Goal: Navigation & Orientation: Find specific page/section

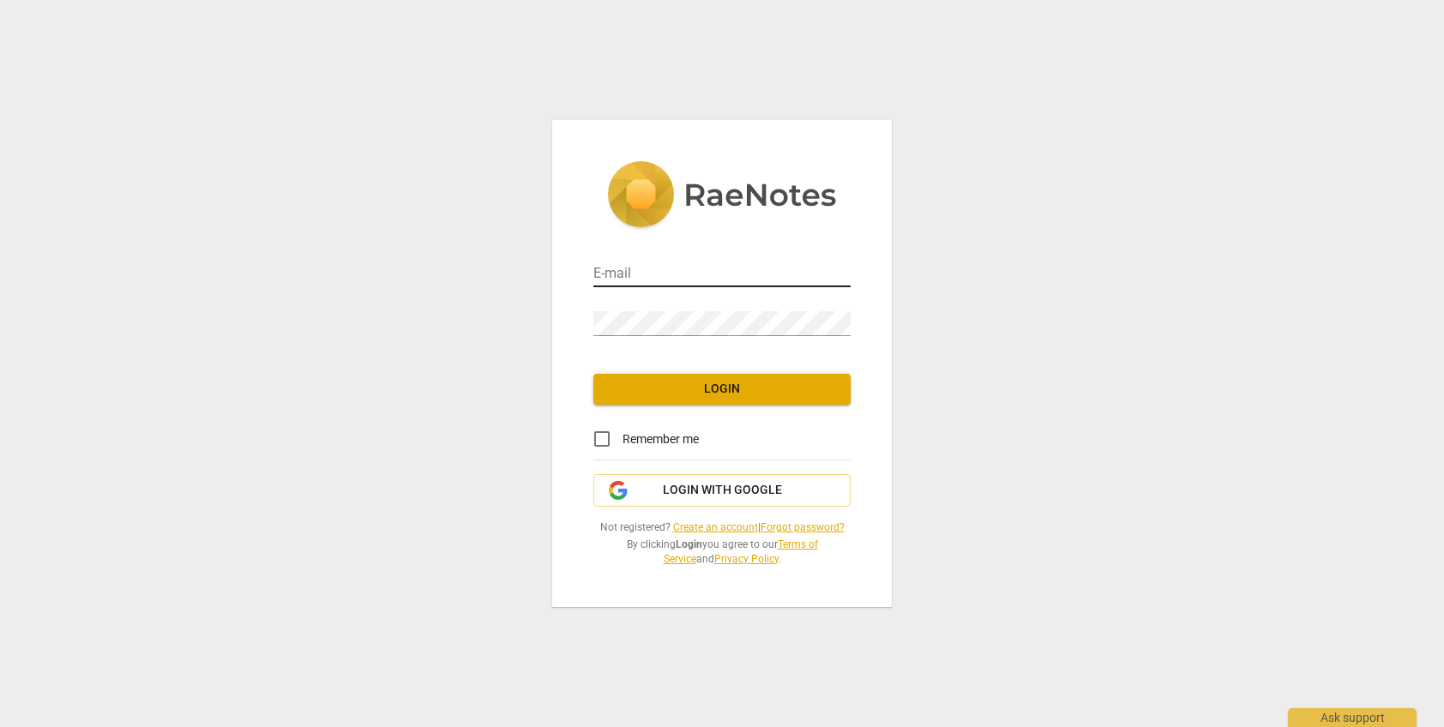
click at [649, 268] on input "email" at bounding box center [722, 274] width 257 height 25
click at [620, 266] on input "email" at bounding box center [722, 274] width 257 height 25
click at [634, 278] on input "email" at bounding box center [722, 274] width 257 height 25
click at [851, 262] on div at bounding box center [851, 262] width 0 height 0
type input "[EMAIL_ADDRESS][DOMAIN_NAME]"
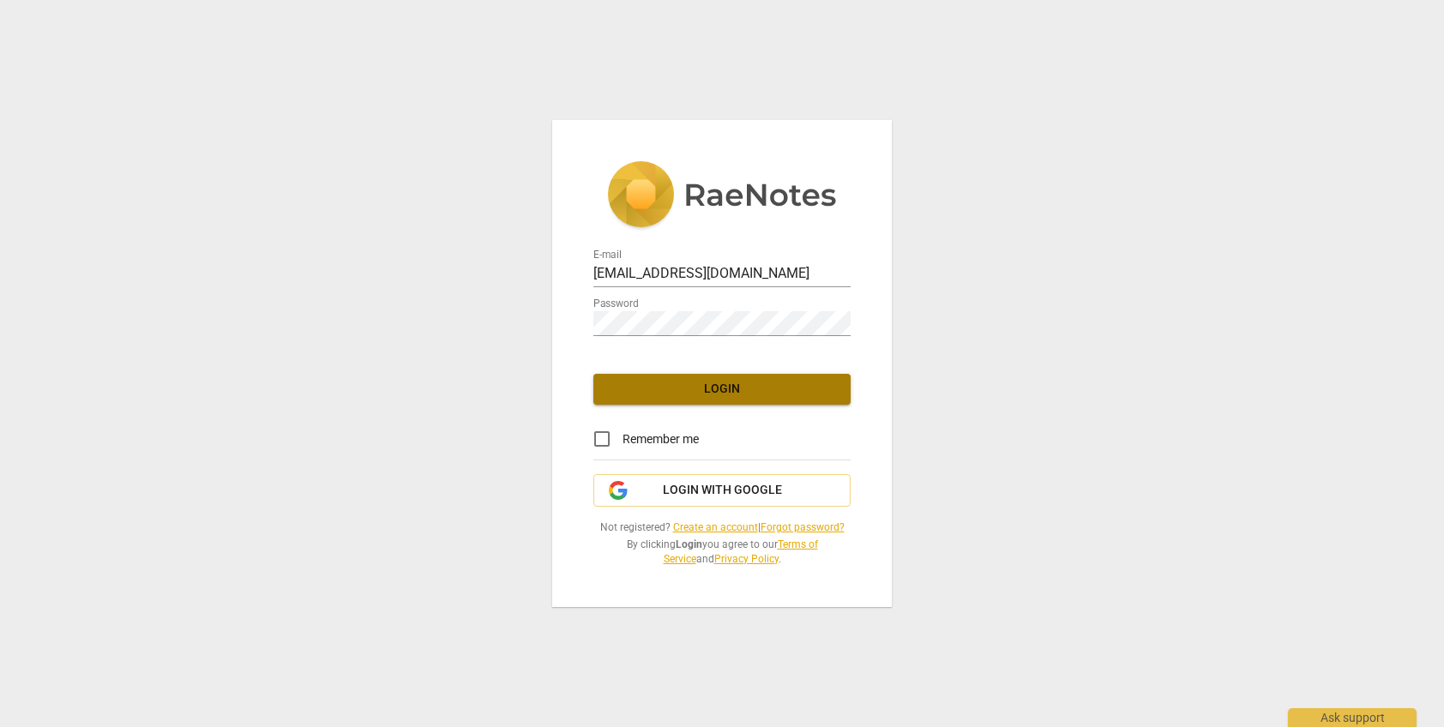
click at [696, 389] on span "Login" at bounding box center [722, 389] width 230 height 17
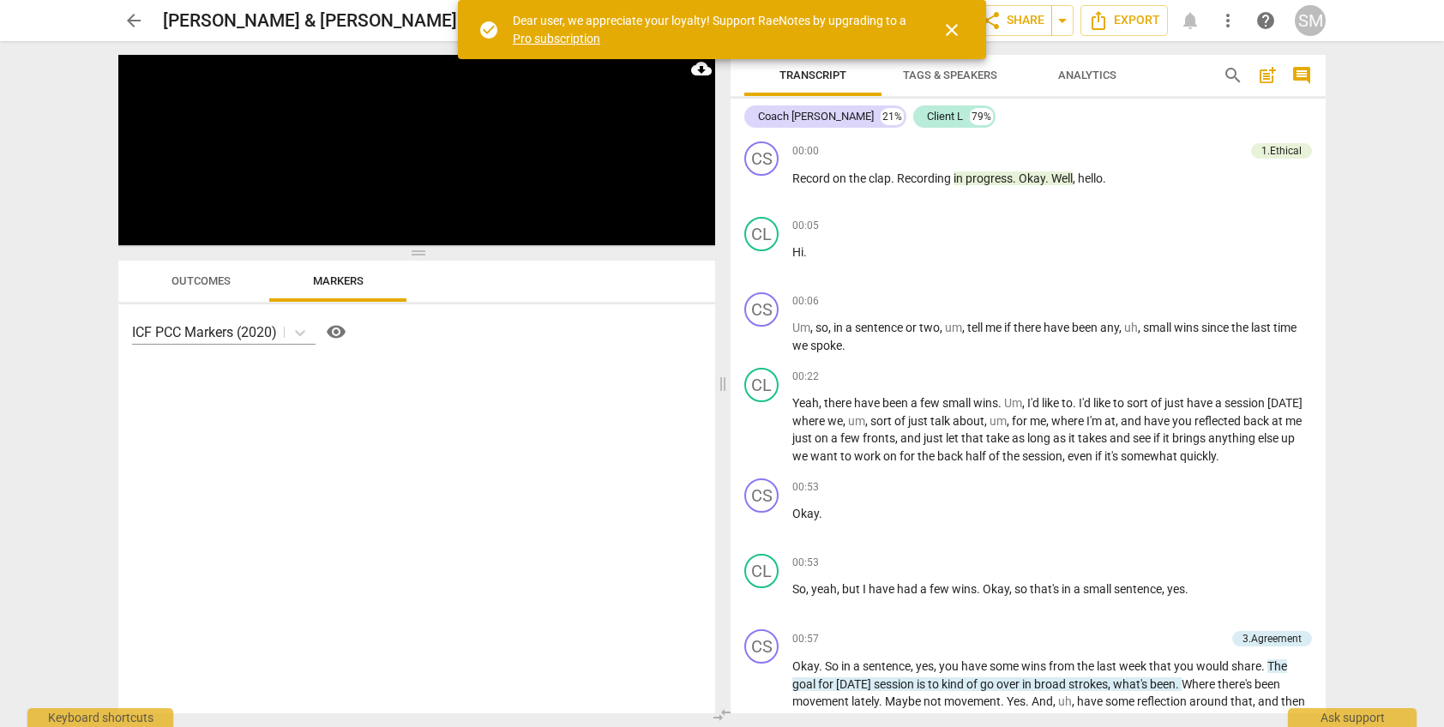
click at [953, 31] on span "close" at bounding box center [952, 30] width 21 height 21
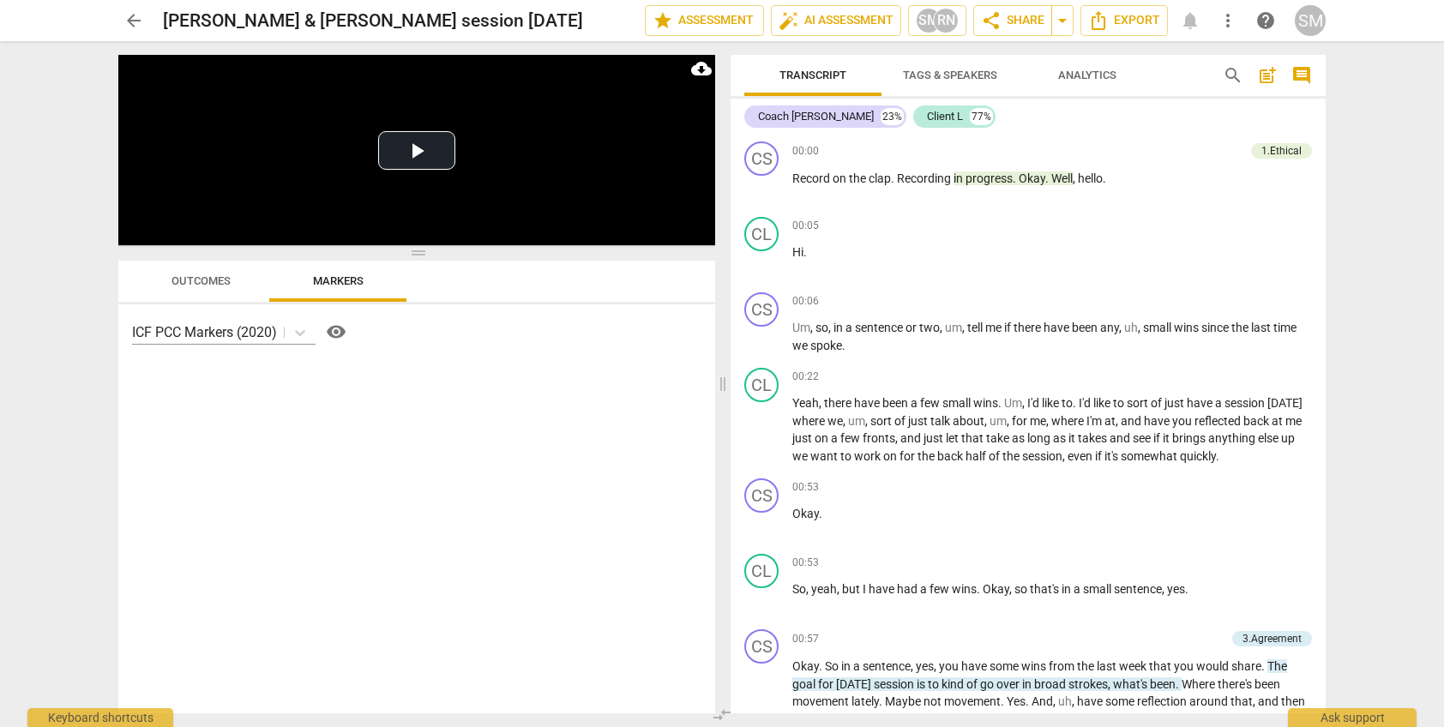
click at [137, 16] on span "arrow_back" at bounding box center [134, 20] width 21 height 21
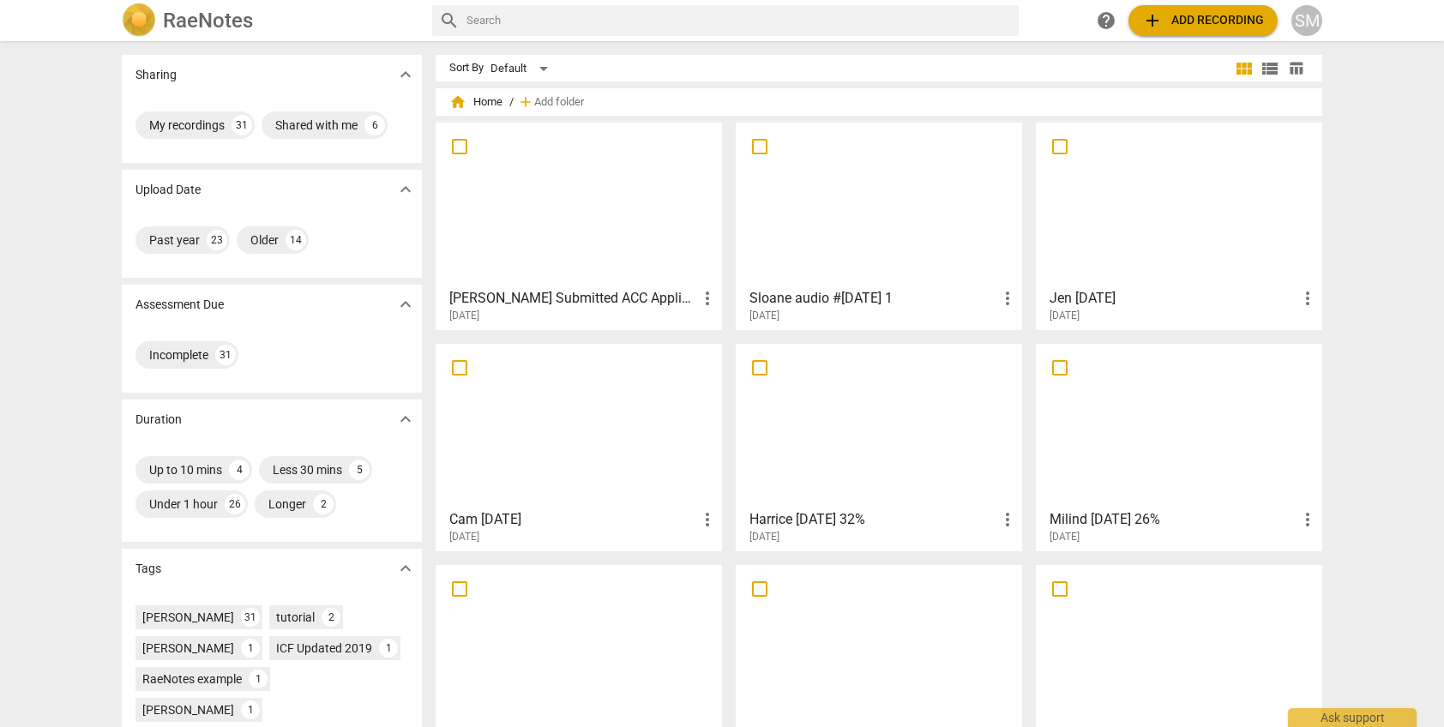
click at [1118, 461] on div at bounding box center [1179, 426] width 274 height 152
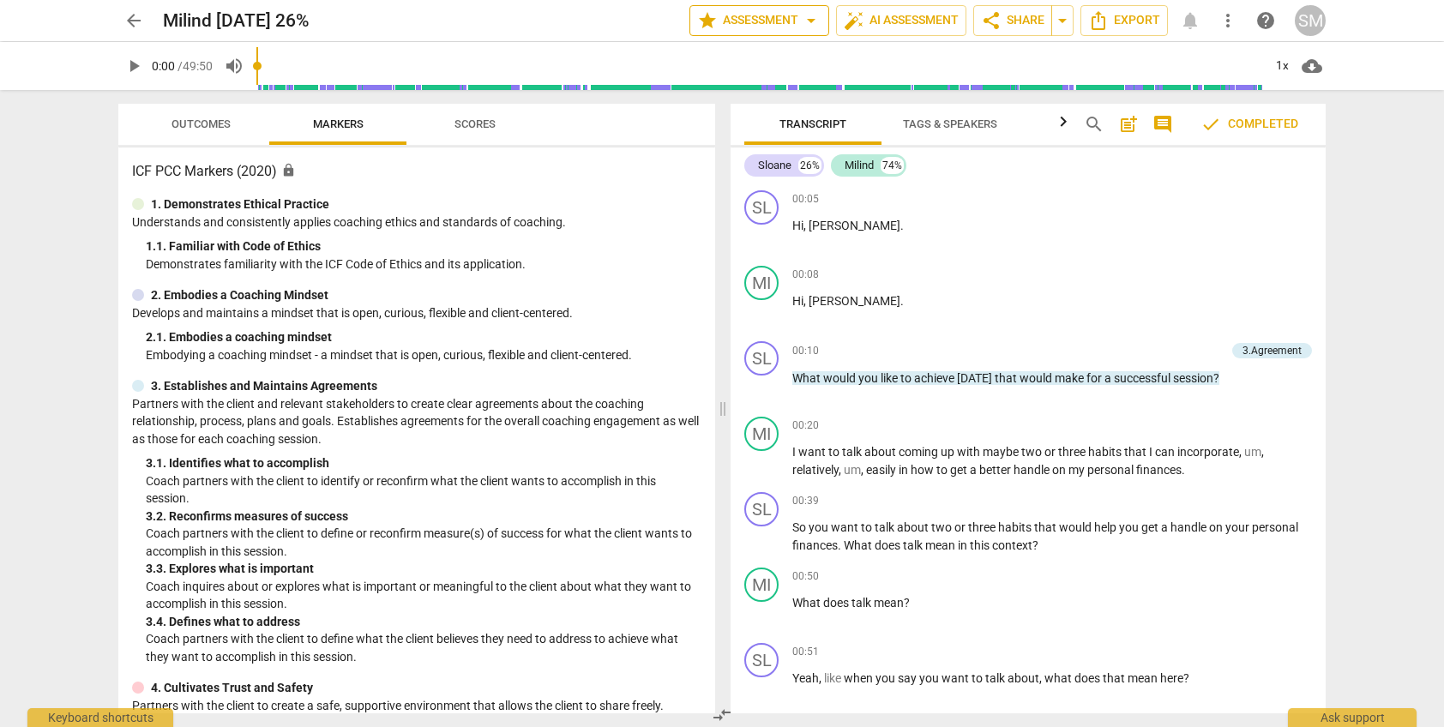
click at [802, 21] on span "arrow_drop_down" at bounding box center [811, 20] width 21 height 21
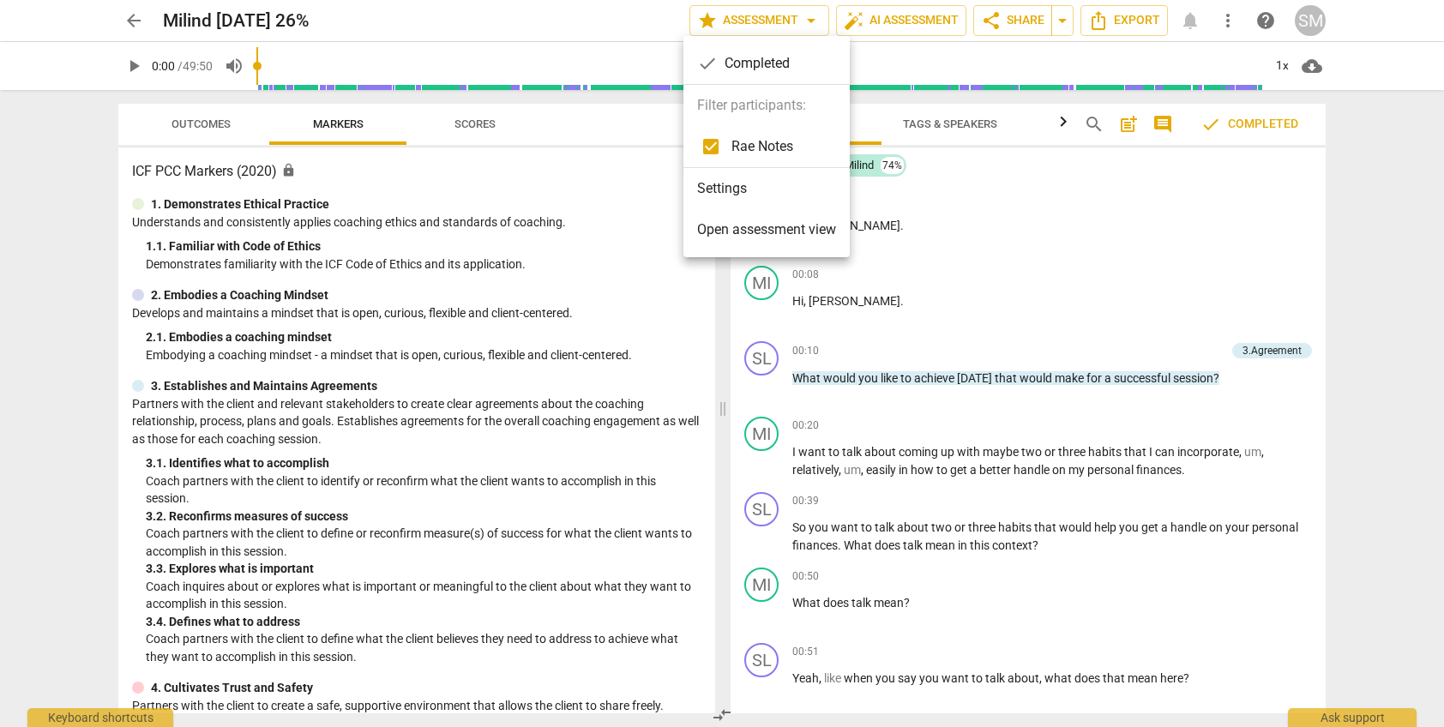
click at [902, 21] on div at bounding box center [722, 363] width 1444 height 727
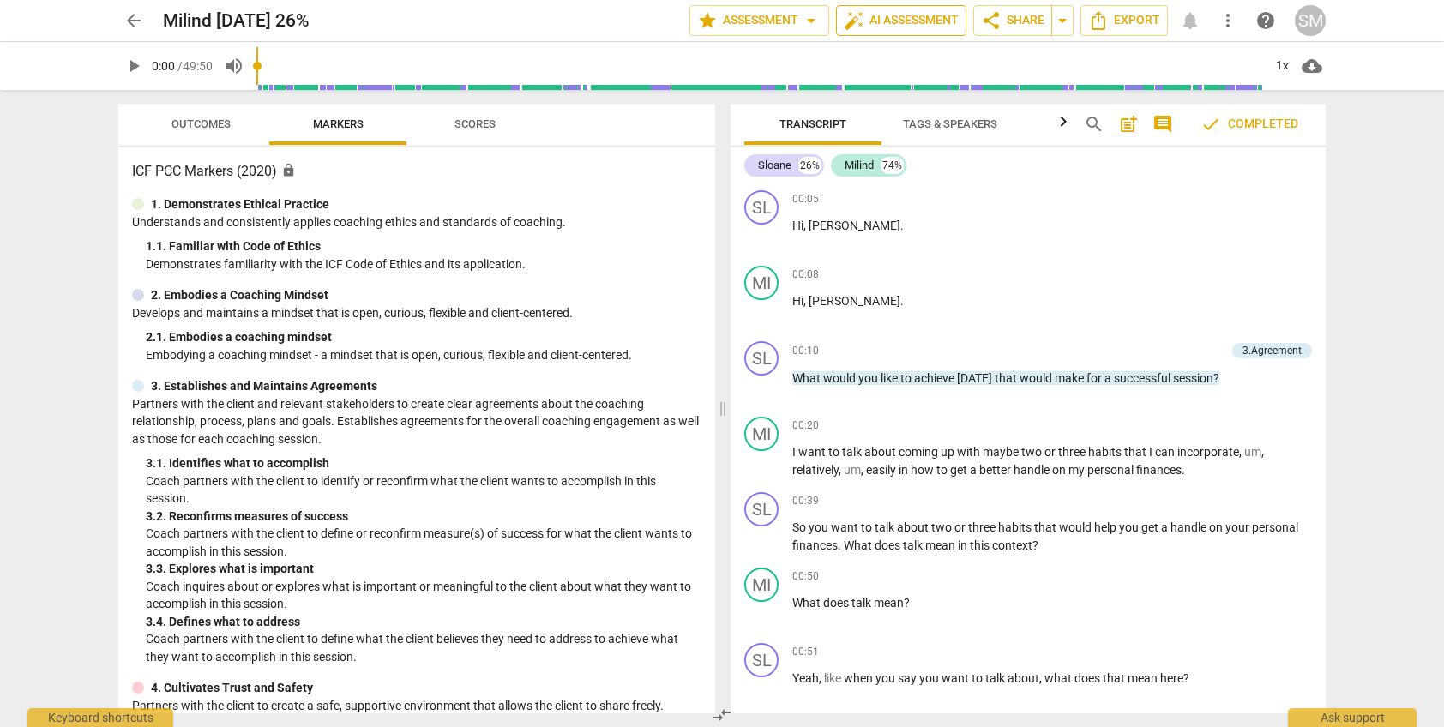
click at [910, 19] on span "auto_fix_high AI Assessment" at bounding box center [901, 20] width 115 height 21
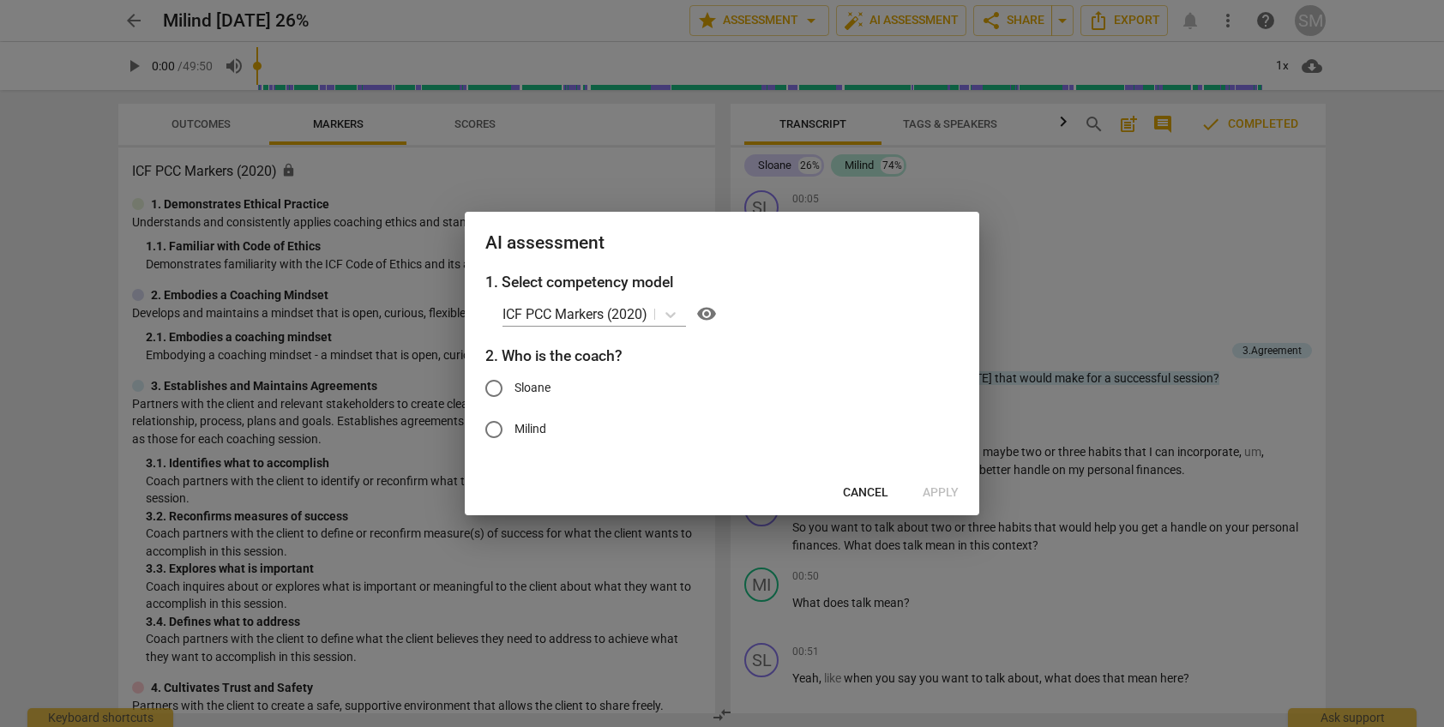
click at [861, 492] on span "Cancel" at bounding box center [865, 493] width 45 height 17
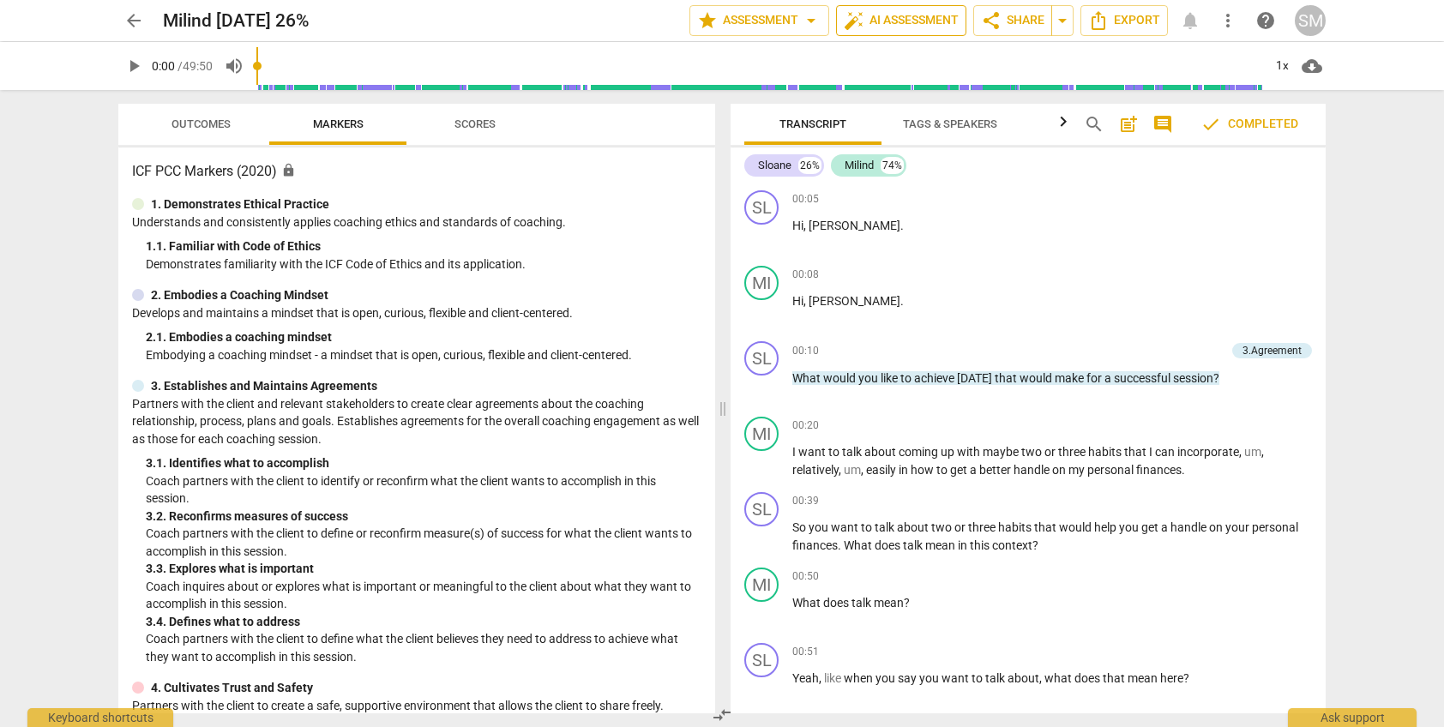
click at [943, 23] on span "auto_fix_high AI Assessment" at bounding box center [901, 20] width 115 height 21
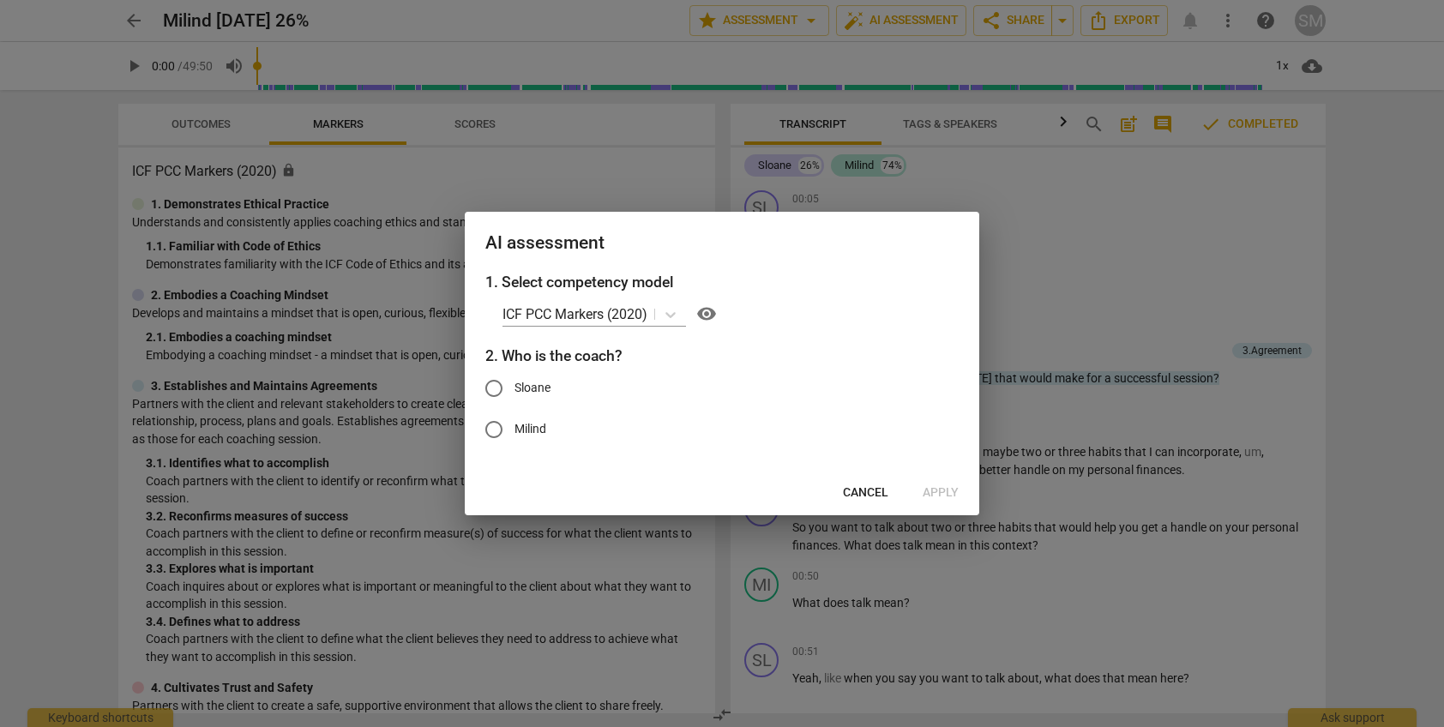
click at [857, 485] on span "Cancel" at bounding box center [865, 493] width 45 height 17
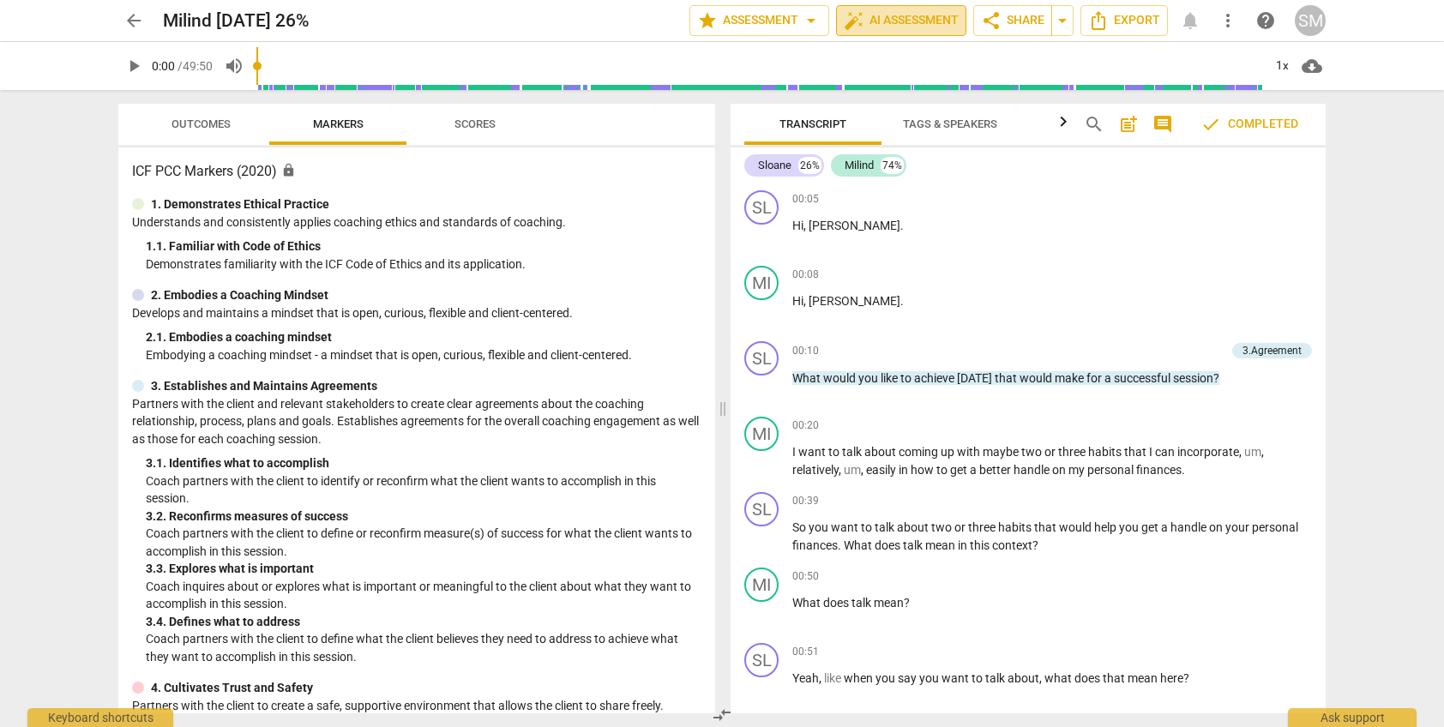
click at [912, 21] on span "auto_fix_high AI Assessment" at bounding box center [901, 20] width 115 height 21
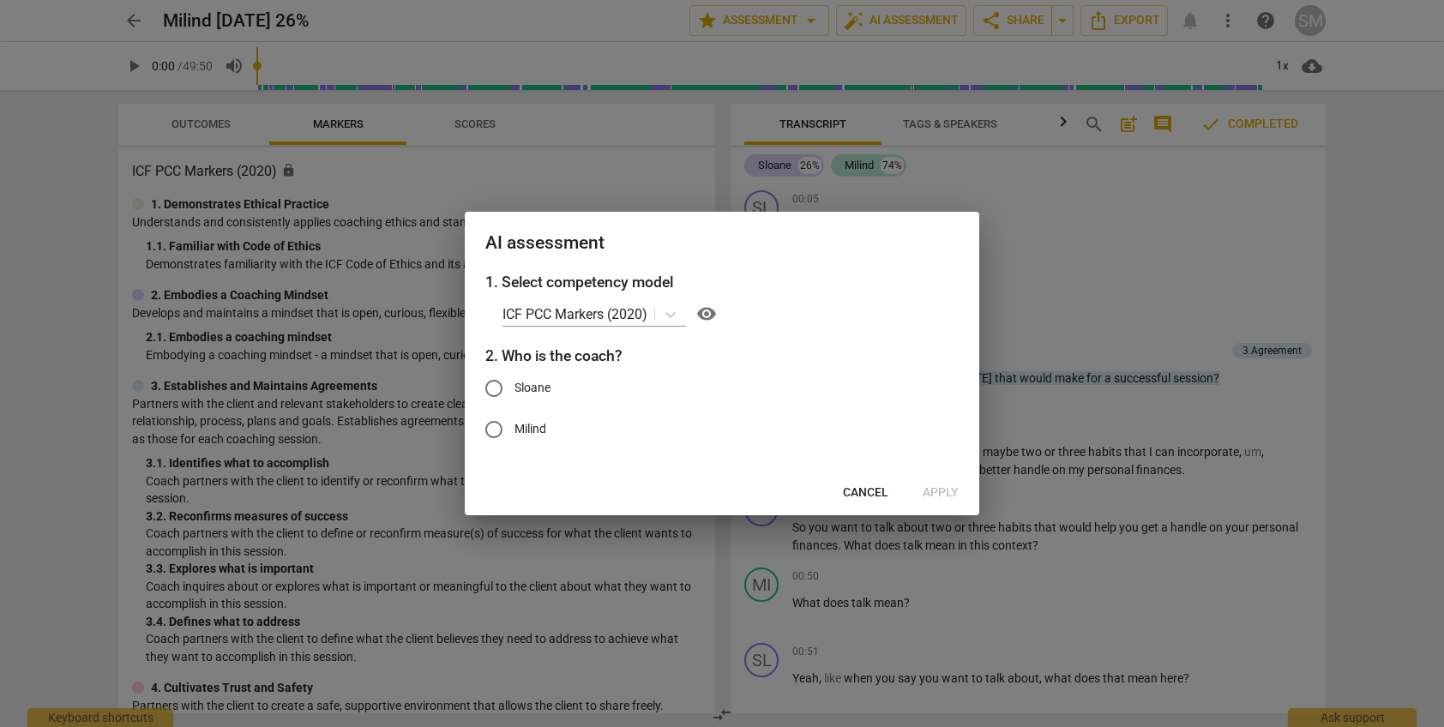
click at [848, 491] on span "Cancel" at bounding box center [865, 493] width 45 height 17
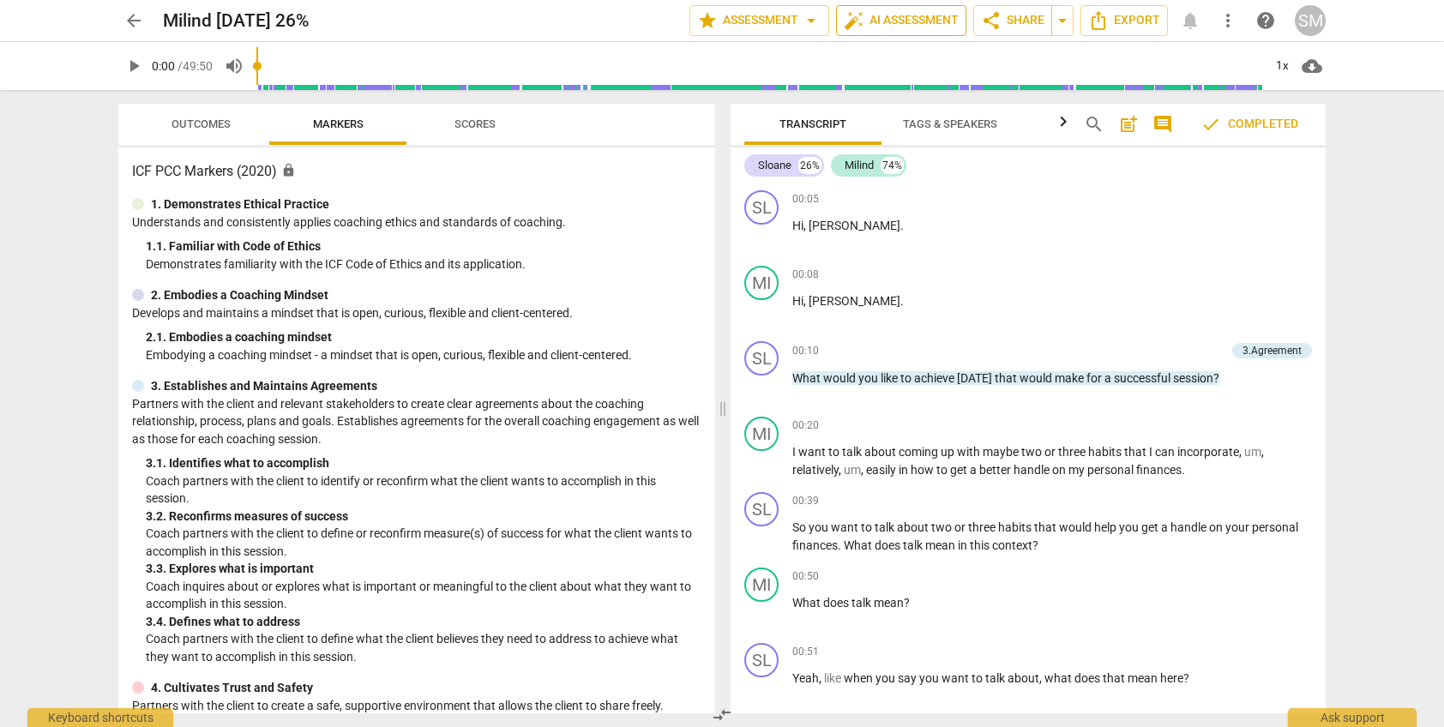
click at [875, 27] on span "auto_fix_high AI Assessment" at bounding box center [901, 20] width 115 height 21
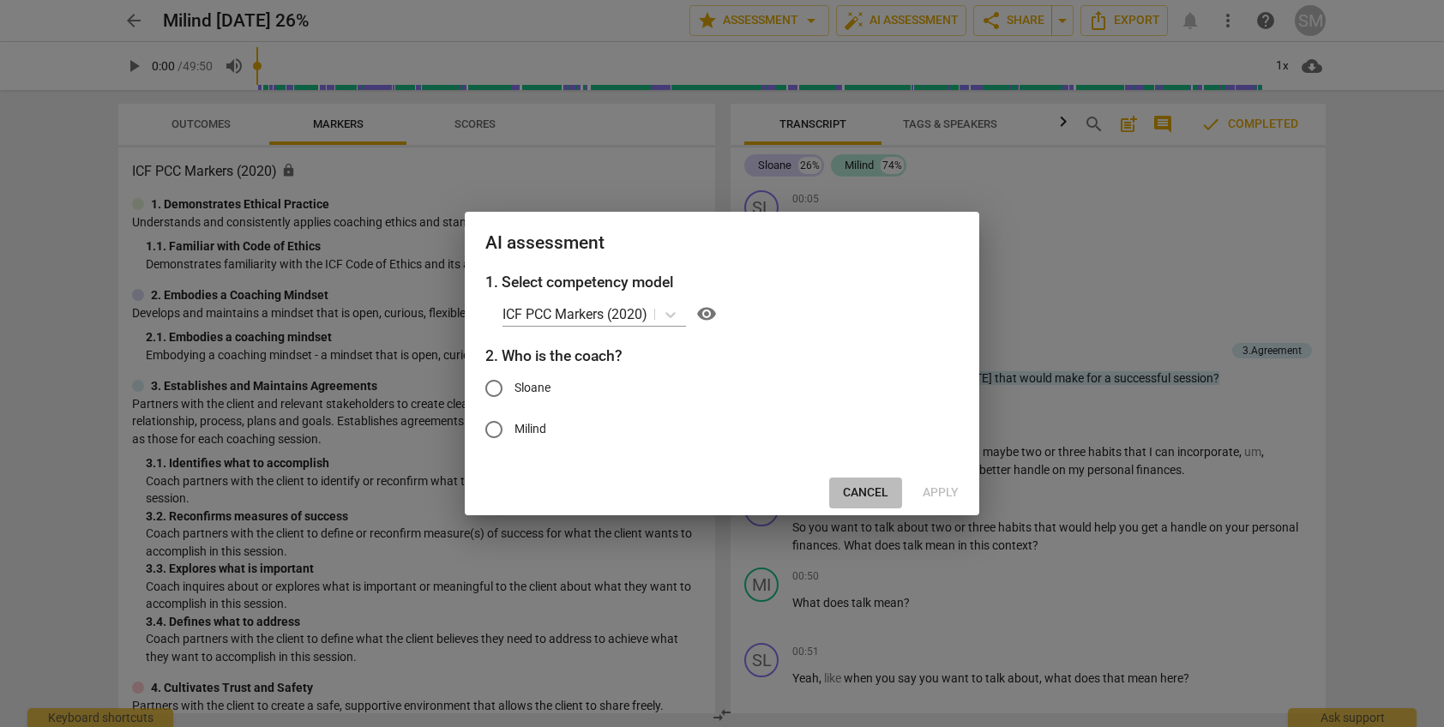
click at [865, 486] on span "Cancel" at bounding box center [865, 493] width 45 height 17
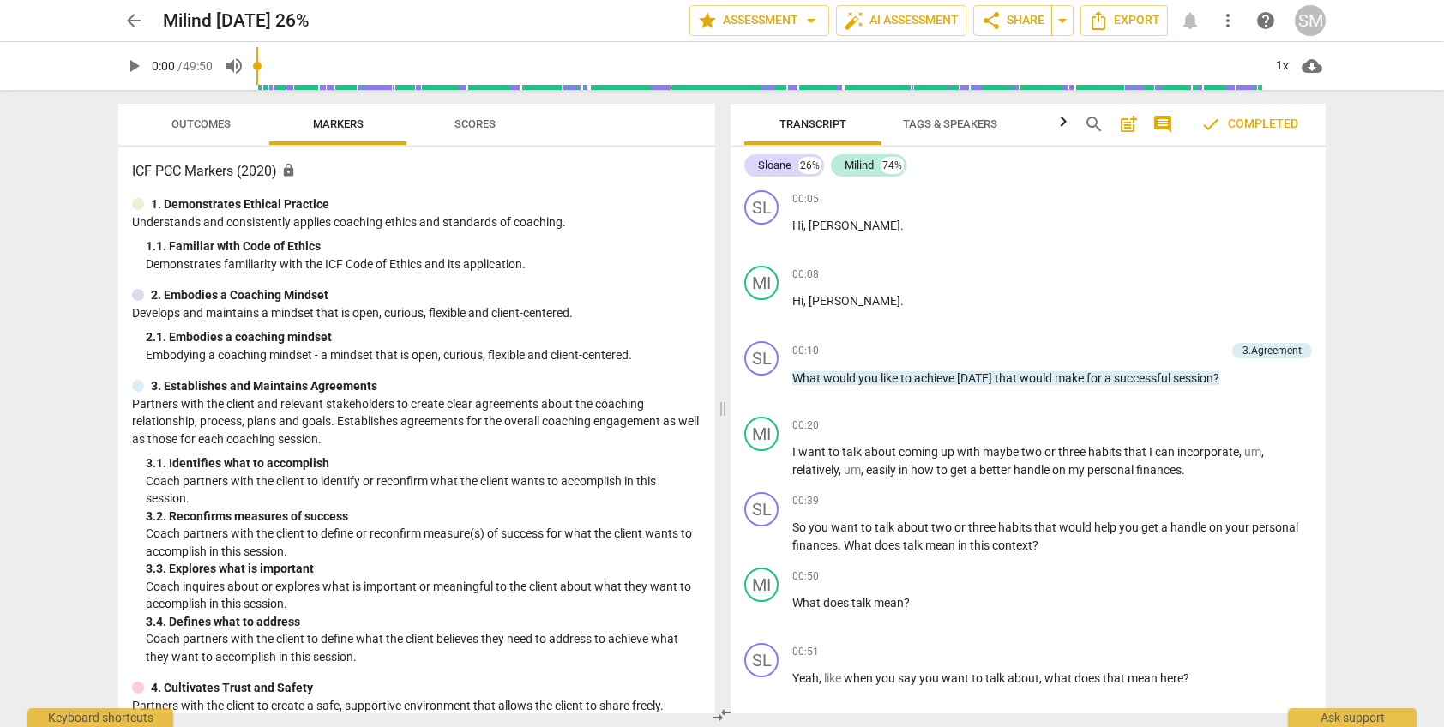
click at [129, 17] on span "arrow_back" at bounding box center [134, 20] width 21 height 21
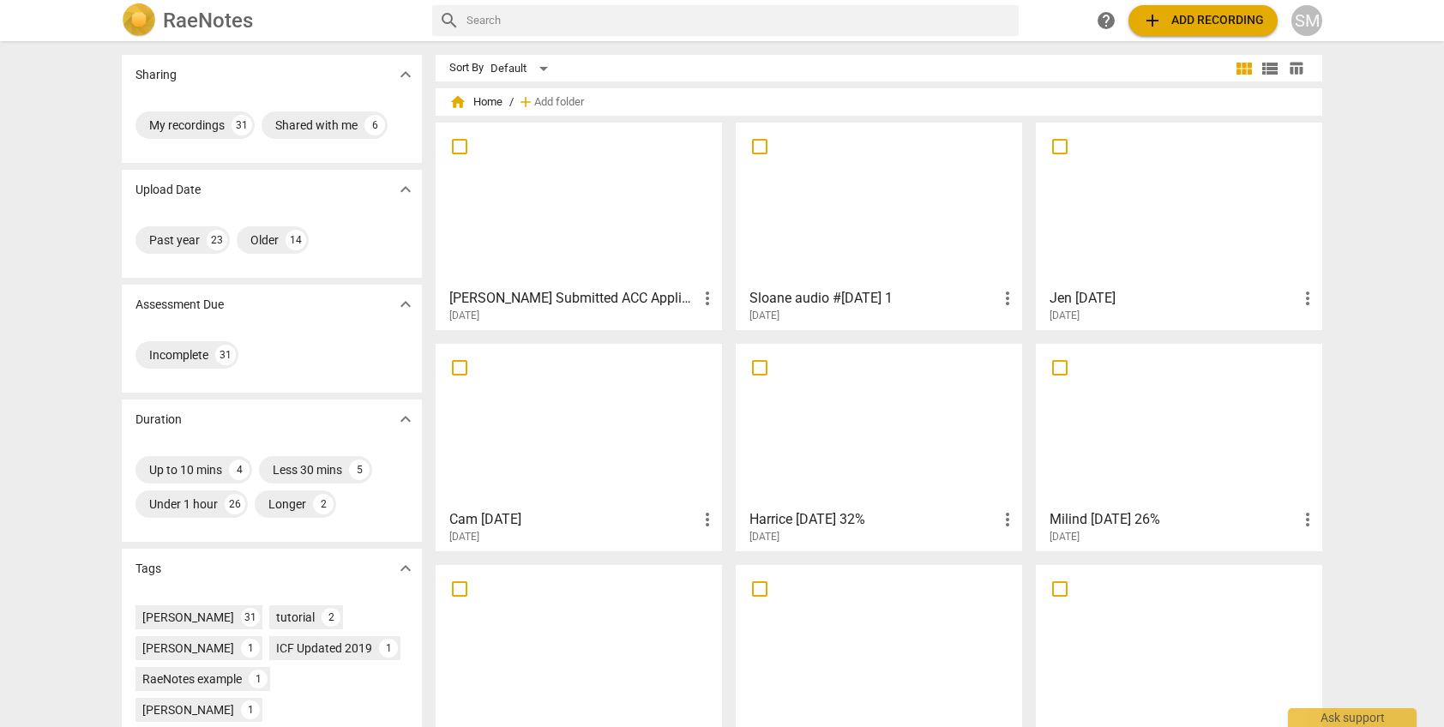
click at [656, 455] on div at bounding box center [579, 426] width 274 height 152
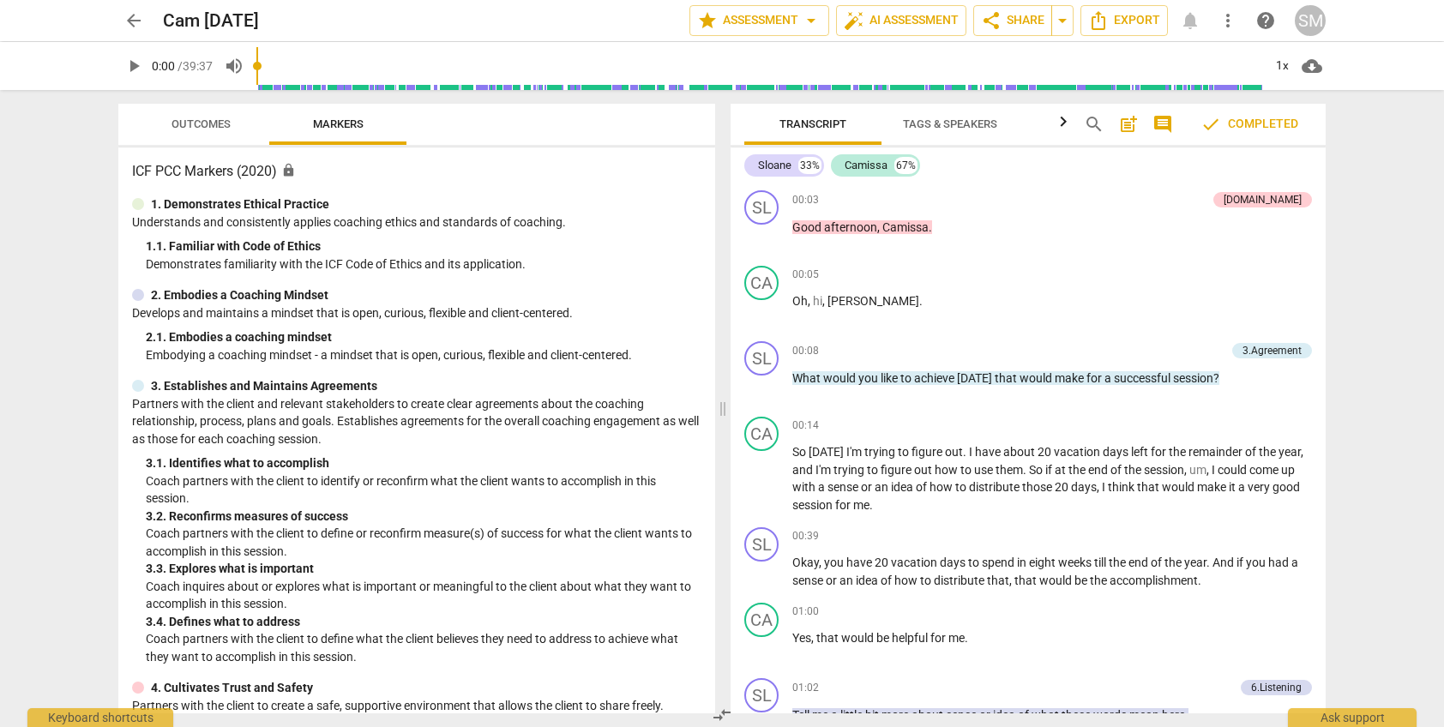
click at [192, 120] on span "Outcomes" at bounding box center [201, 124] width 59 height 13
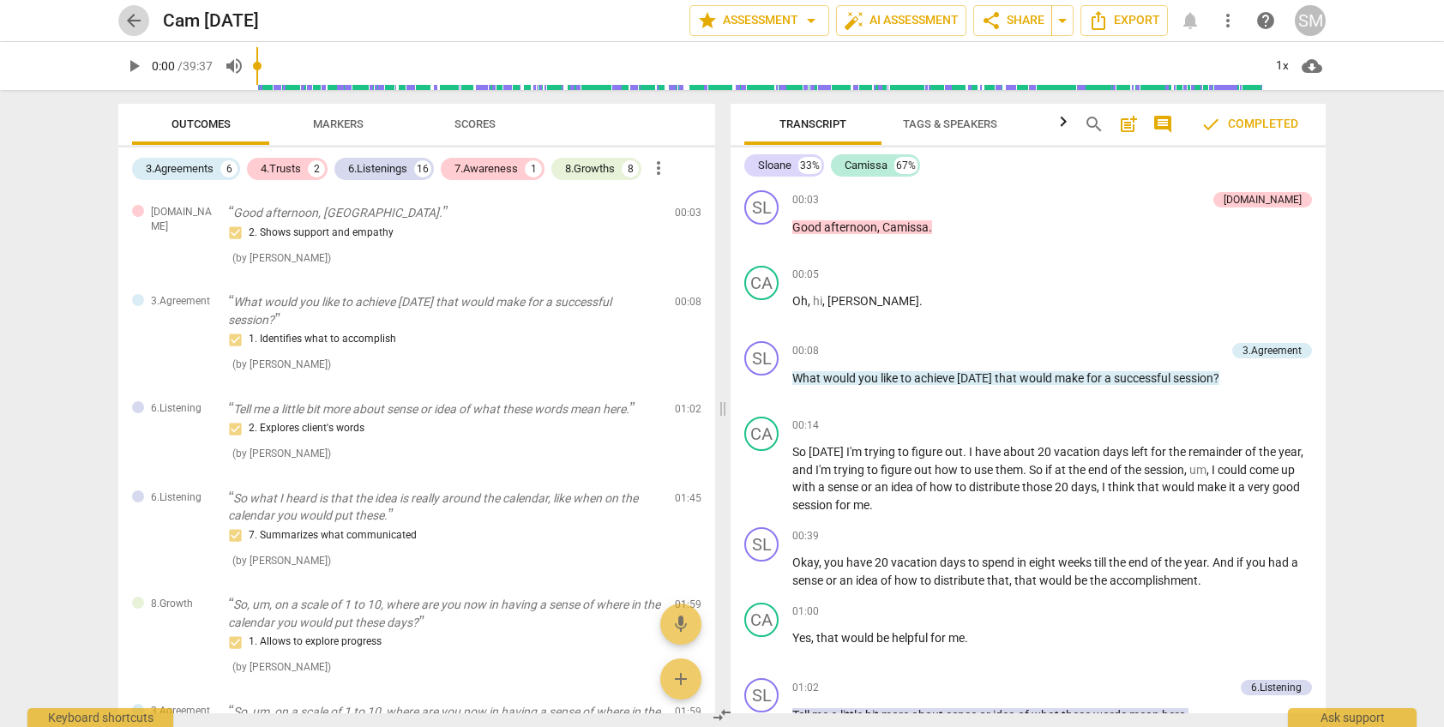
click at [133, 15] on span "arrow_back" at bounding box center [134, 20] width 21 height 21
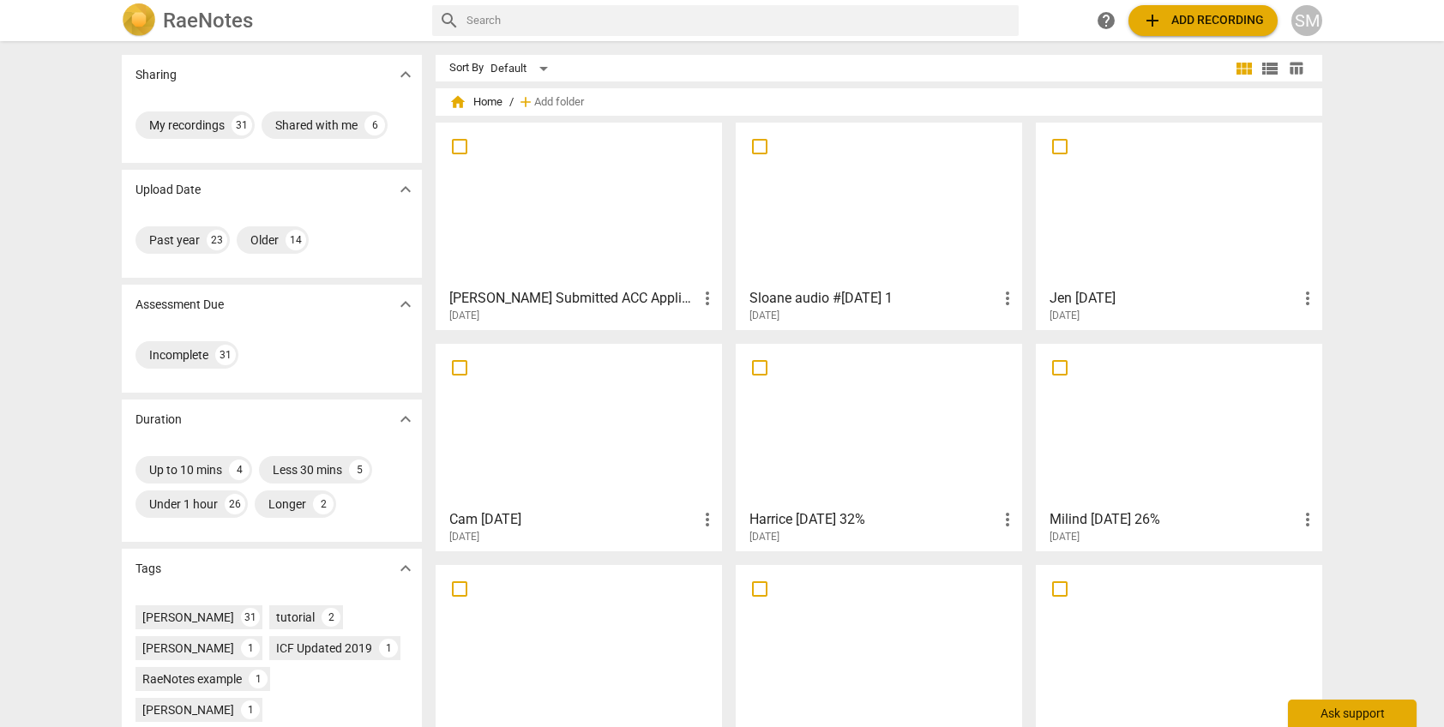
click at [1356, 716] on div "Ask support" at bounding box center [1352, 713] width 129 height 27
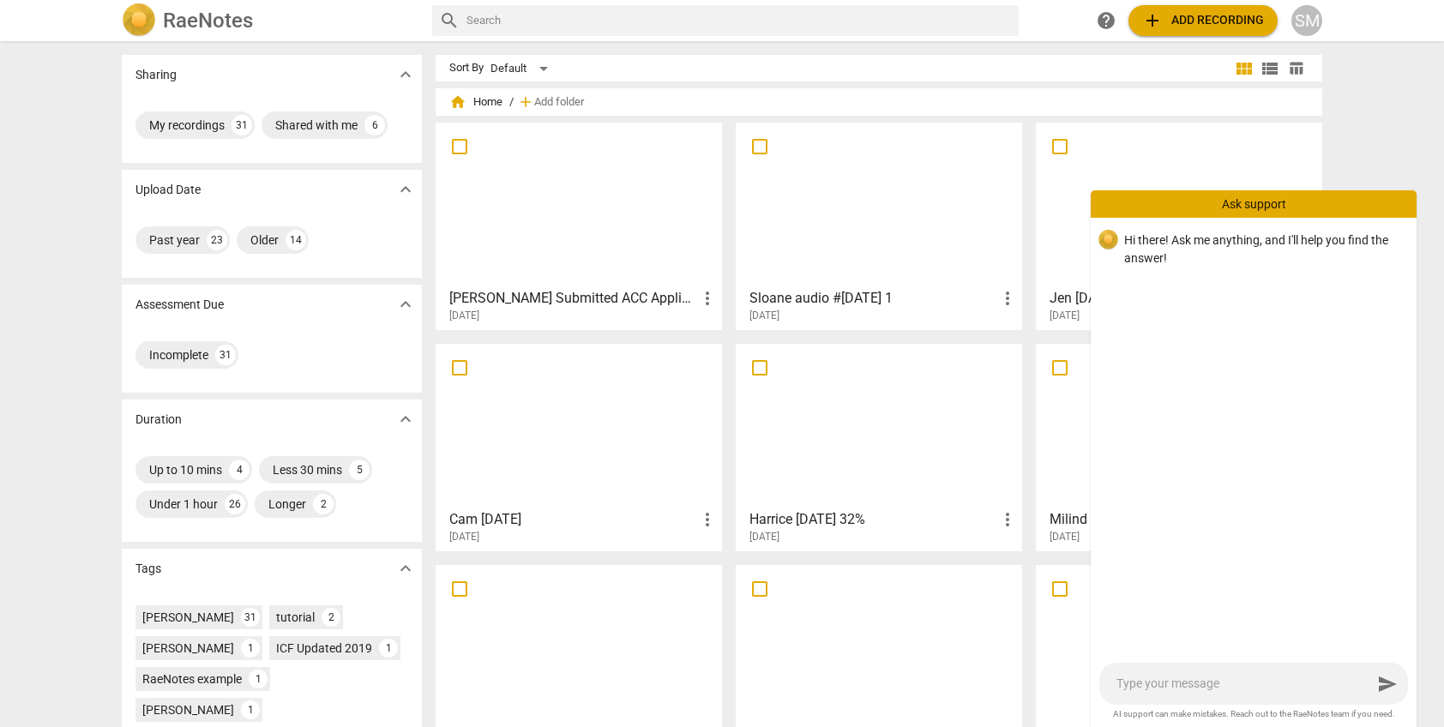
click at [1371, 116] on div "Sharing expand_more My recordings 31 Shared with me 6 Upload Date expand_more P…" at bounding box center [722, 385] width 1444 height 684
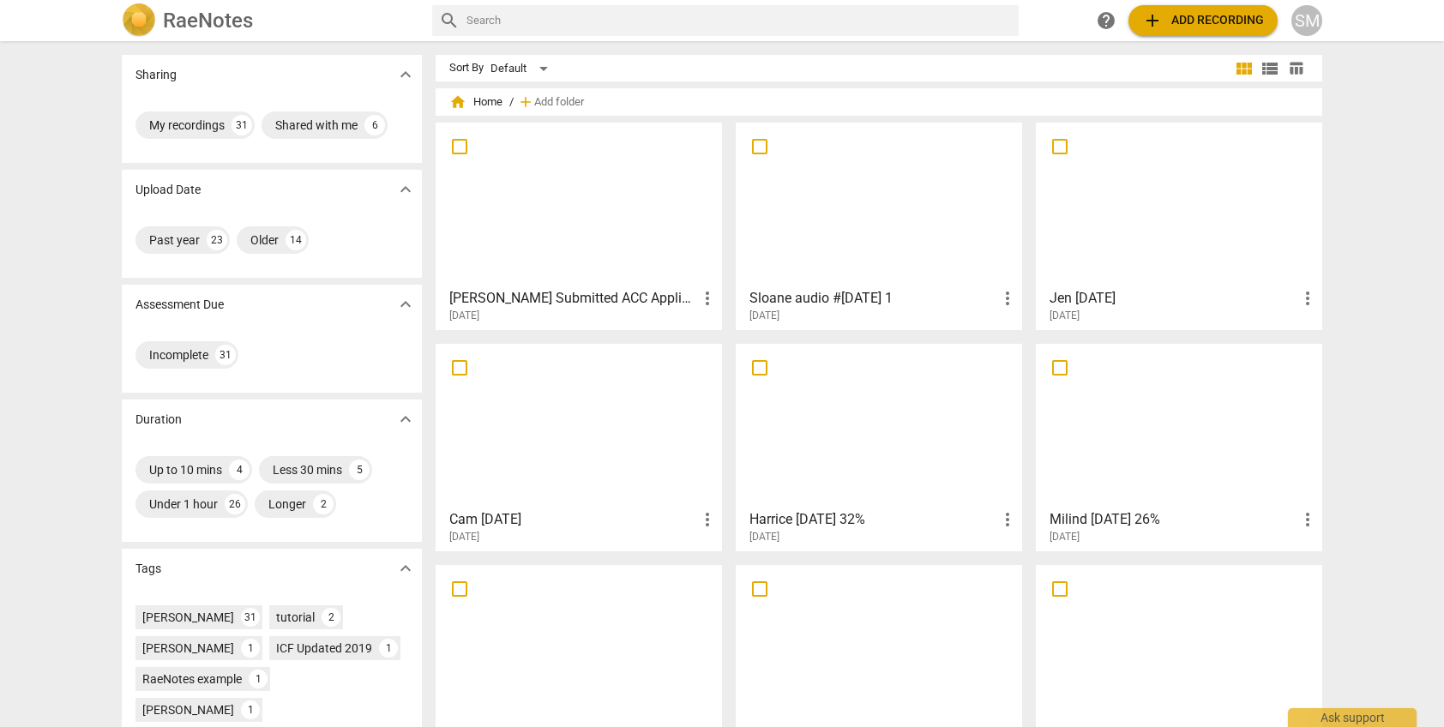
click at [1125, 246] on div at bounding box center [1179, 205] width 274 height 152
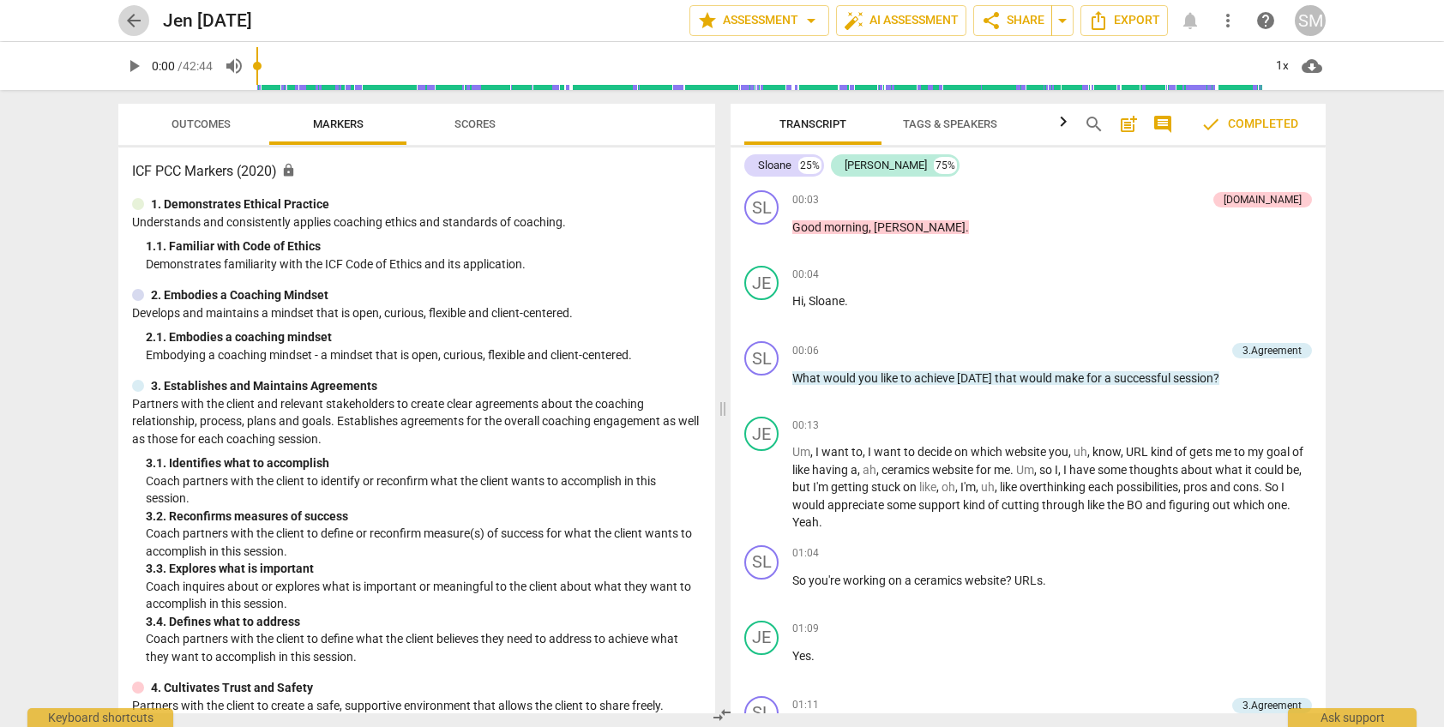
click at [135, 17] on span "arrow_back" at bounding box center [134, 20] width 21 height 21
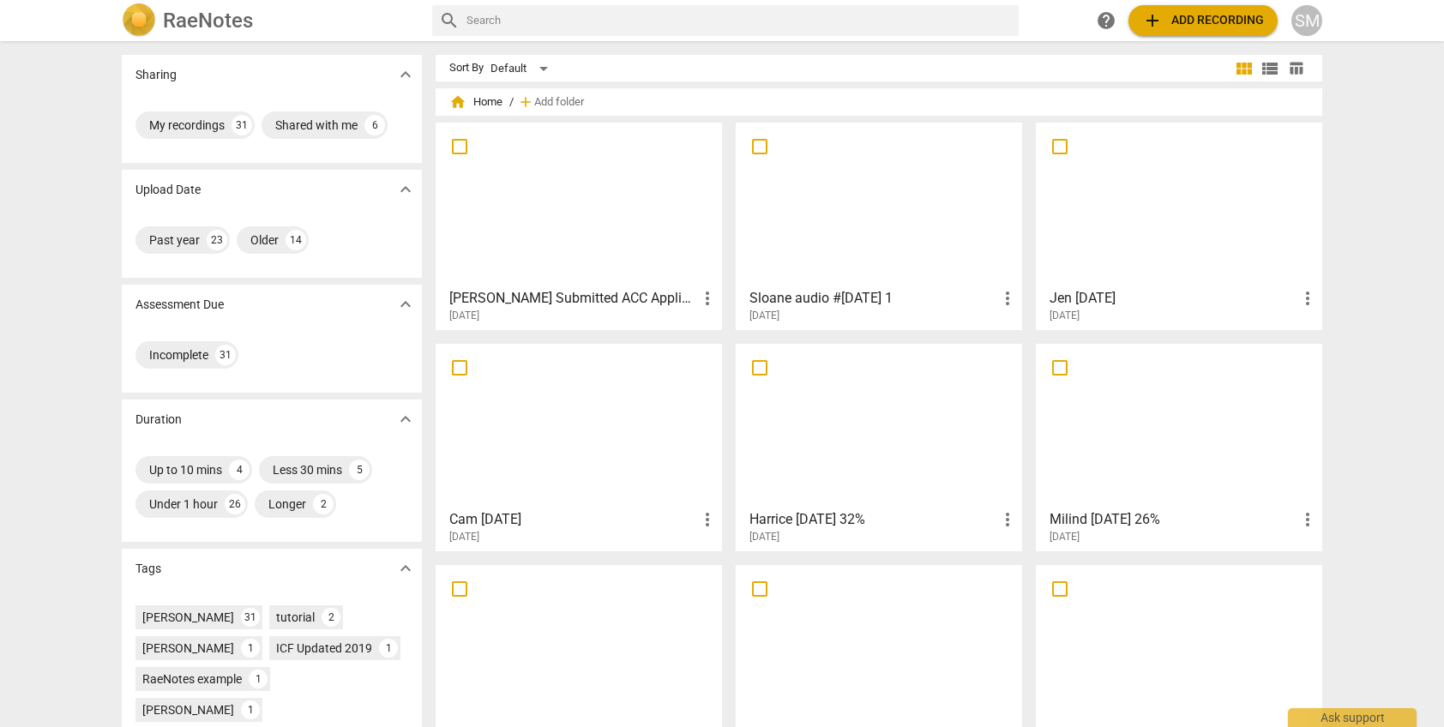
click at [1173, 439] on div at bounding box center [1179, 426] width 274 height 152
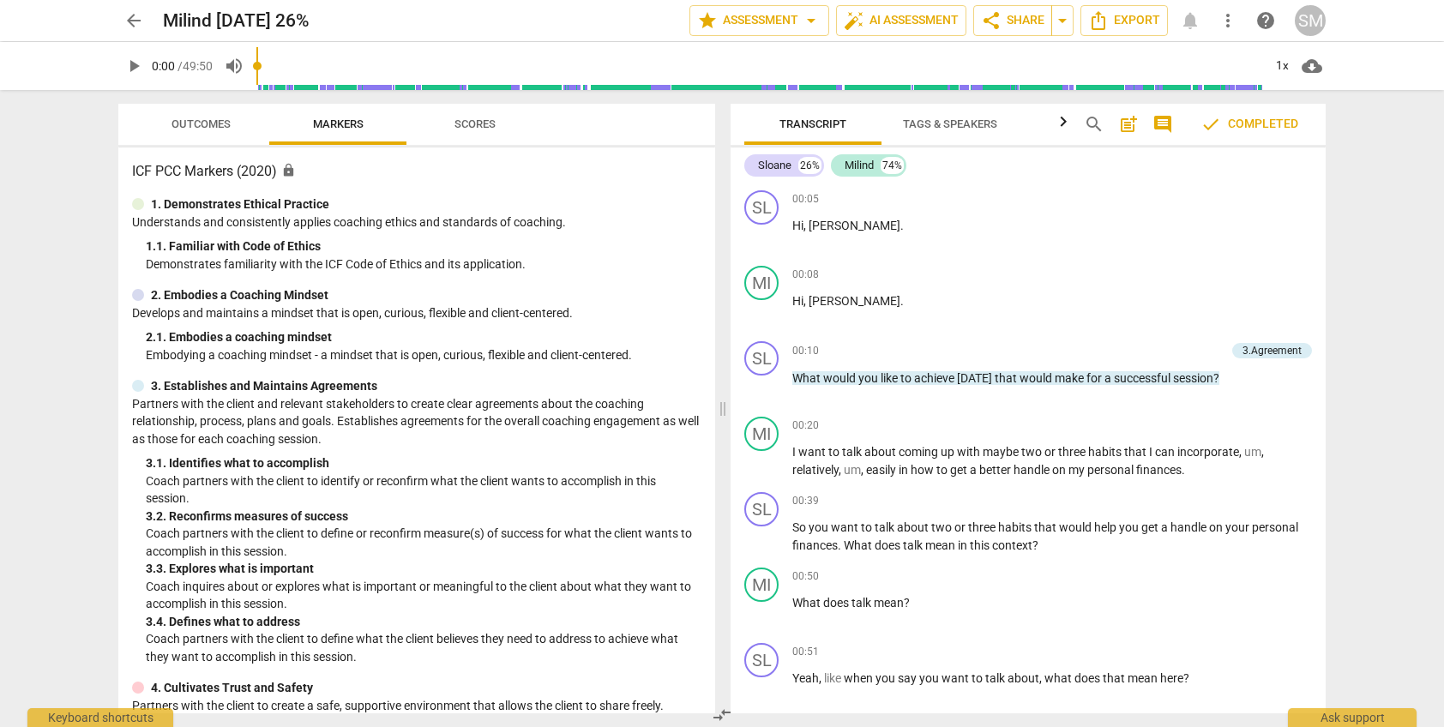
click at [181, 126] on span "Outcomes" at bounding box center [201, 124] width 59 height 13
